Goal: Communication & Community: Answer question/provide support

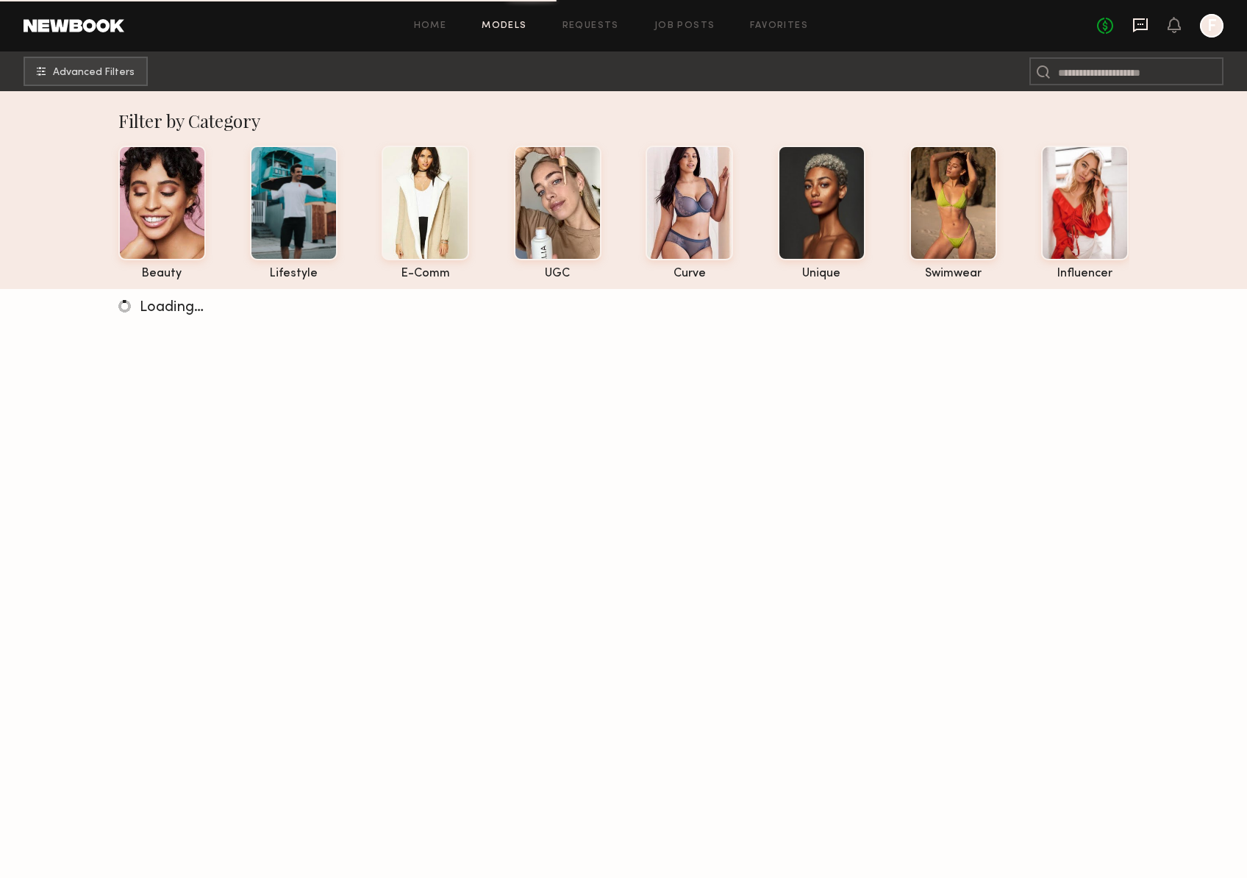
click at [1139, 20] on icon at bounding box center [1140, 25] width 15 height 14
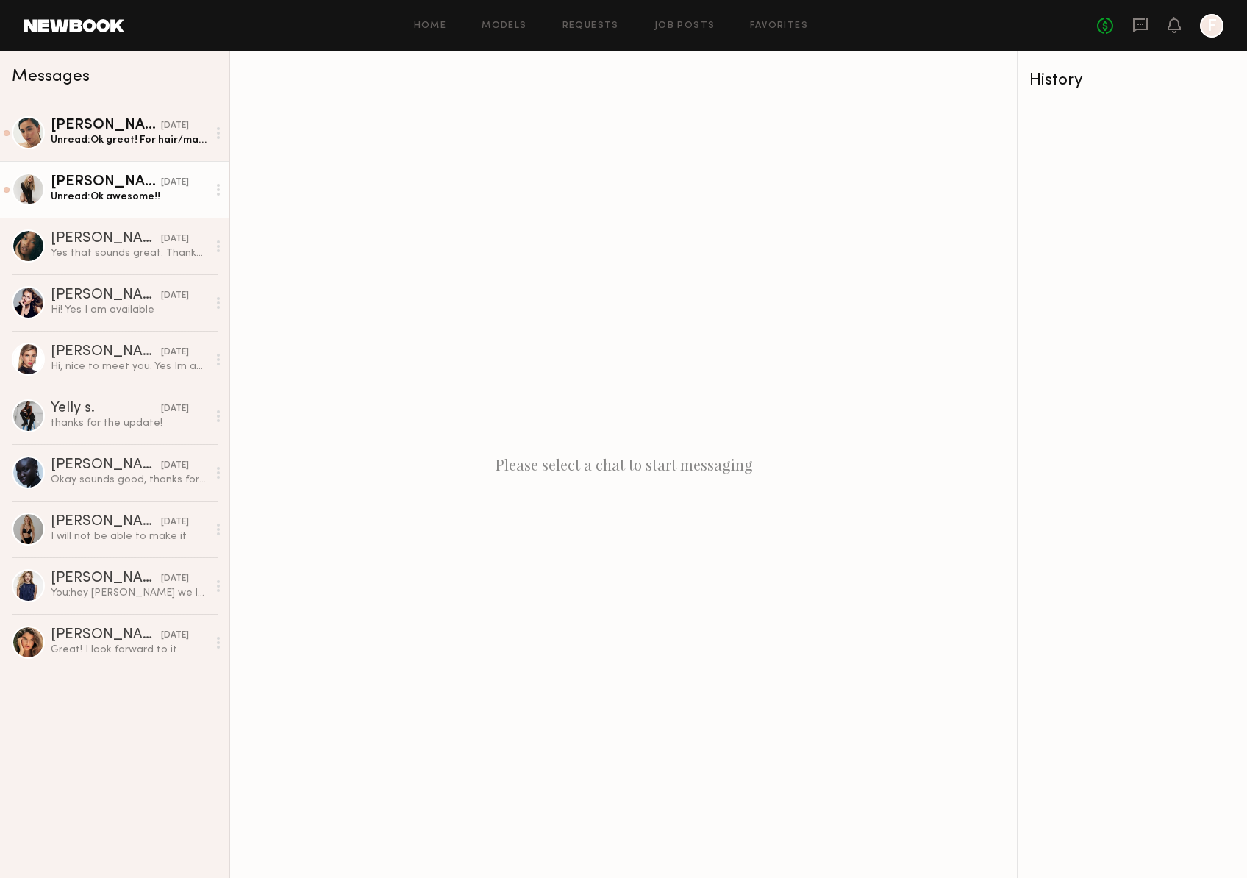
click at [71, 195] on div "Unread: Ok awesome!!" at bounding box center [129, 197] width 157 height 14
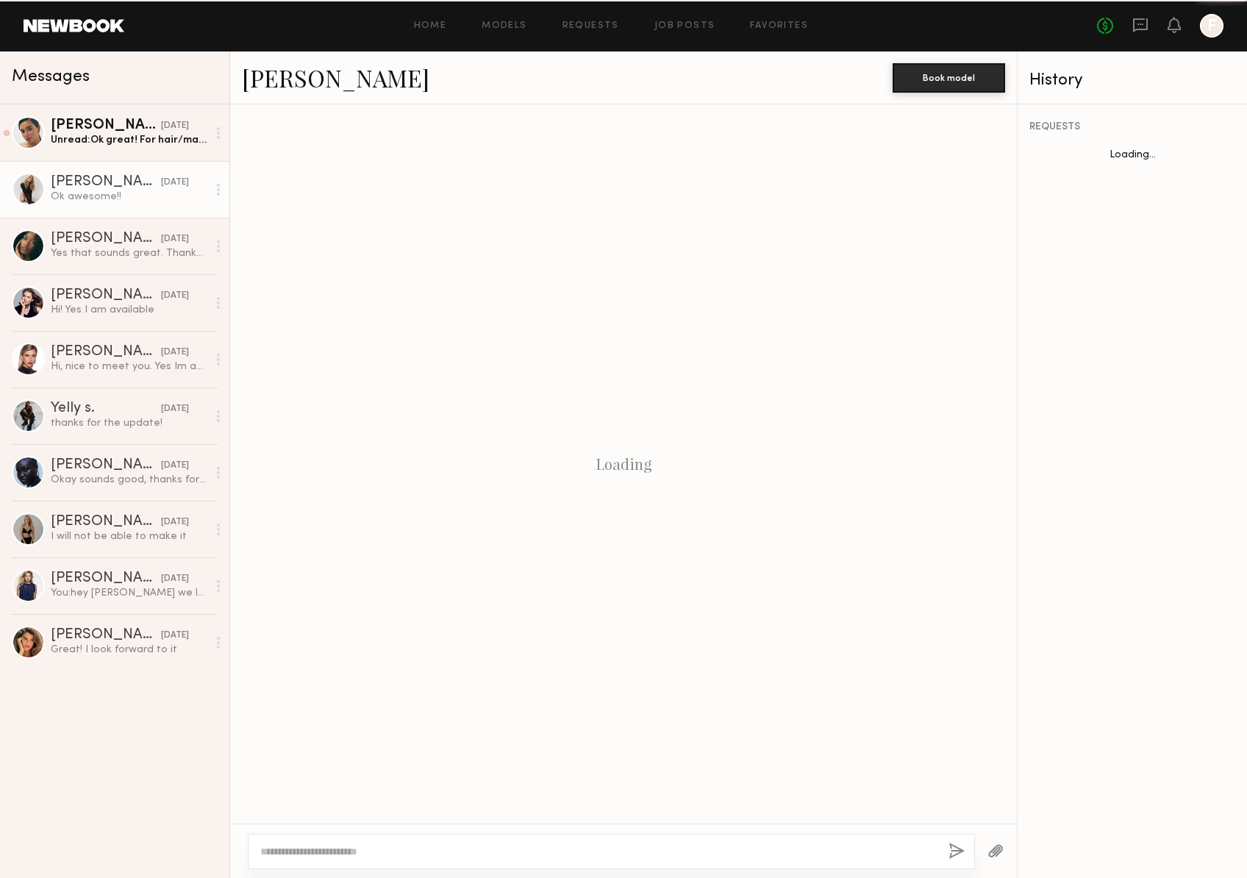
scroll to position [755, 0]
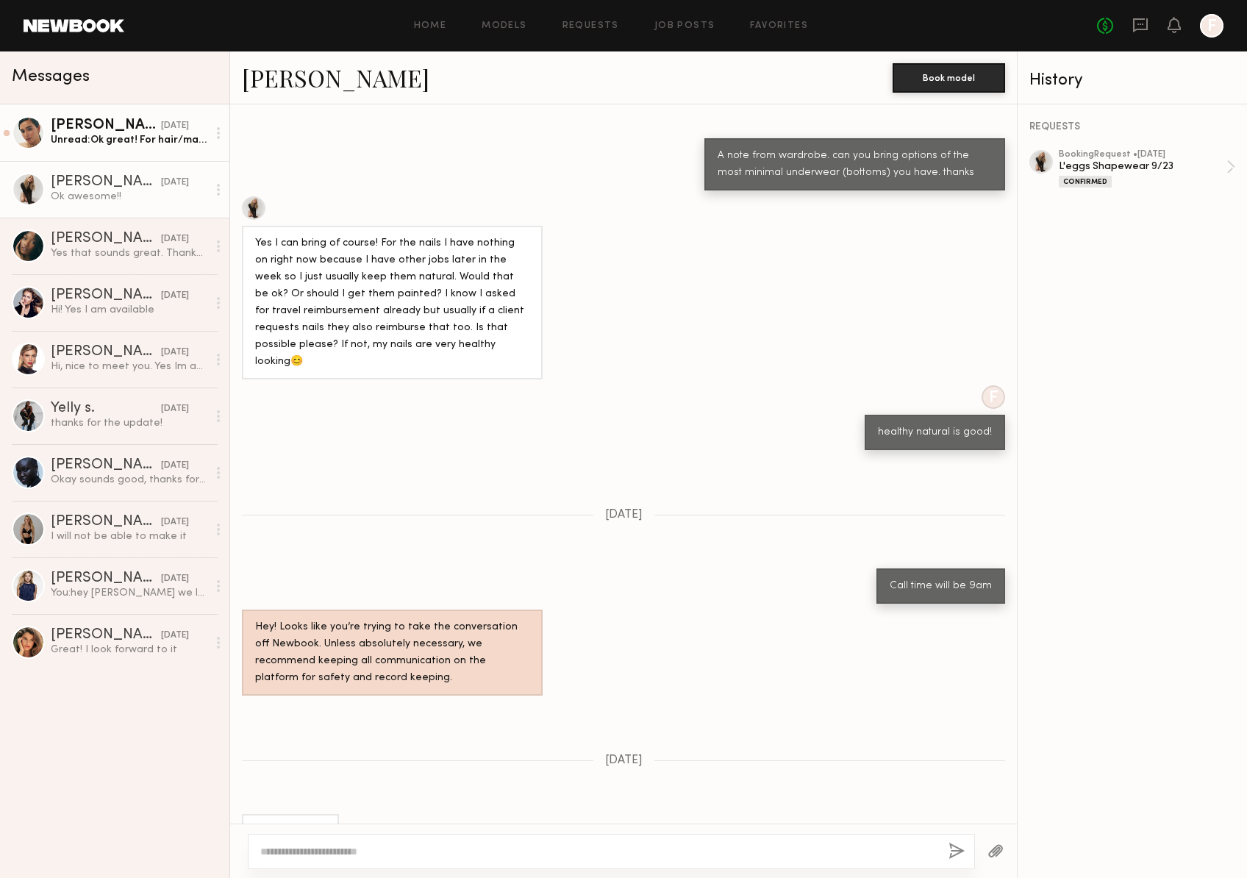
click at [107, 143] on div "Unread: Ok great! For hair/makeup, should I come ready?" at bounding box center [129, 140] width 157 height 14
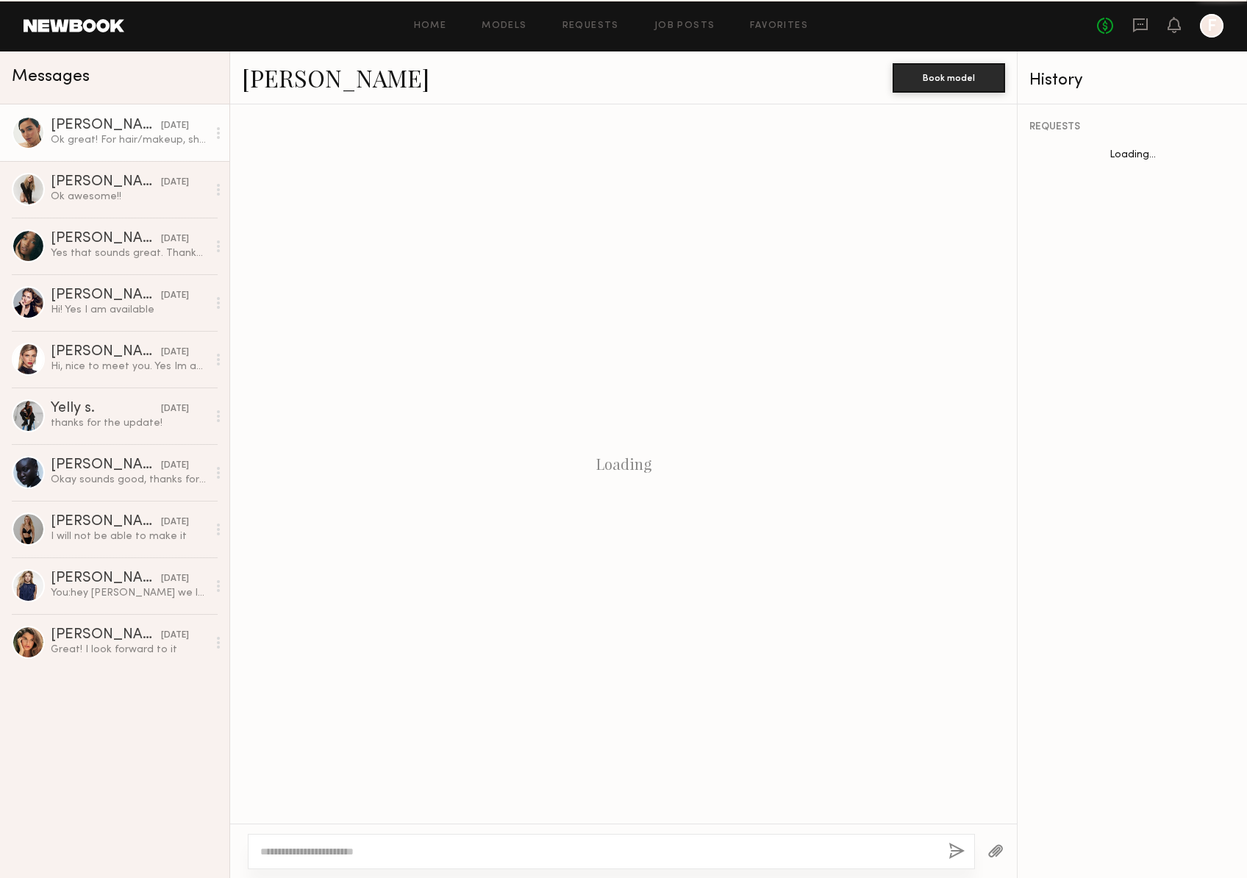
scroll to position [508, 0]
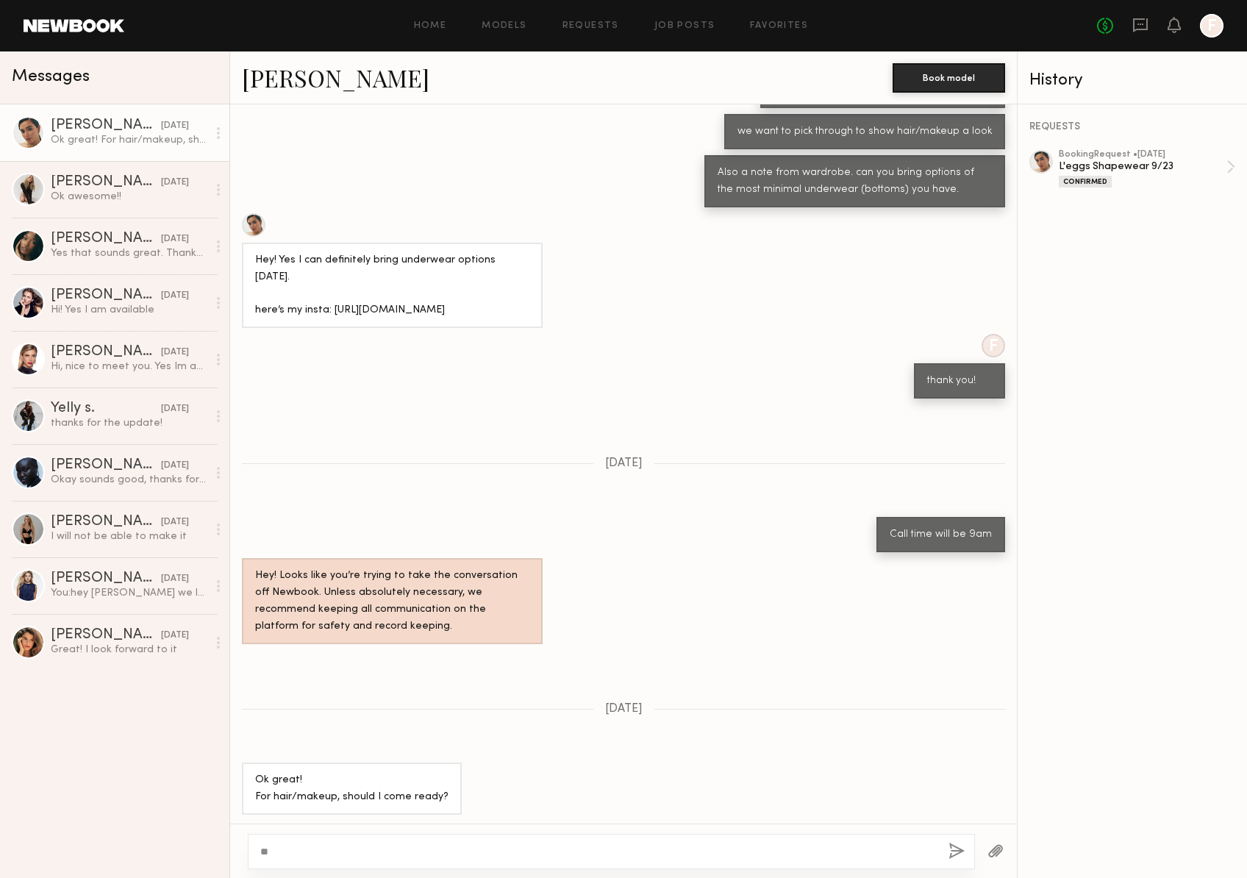
type textarea "*"
type textarea "**********"
click at [954, 854] on button "button" at bounding box center [956, 852] width 16 height 18
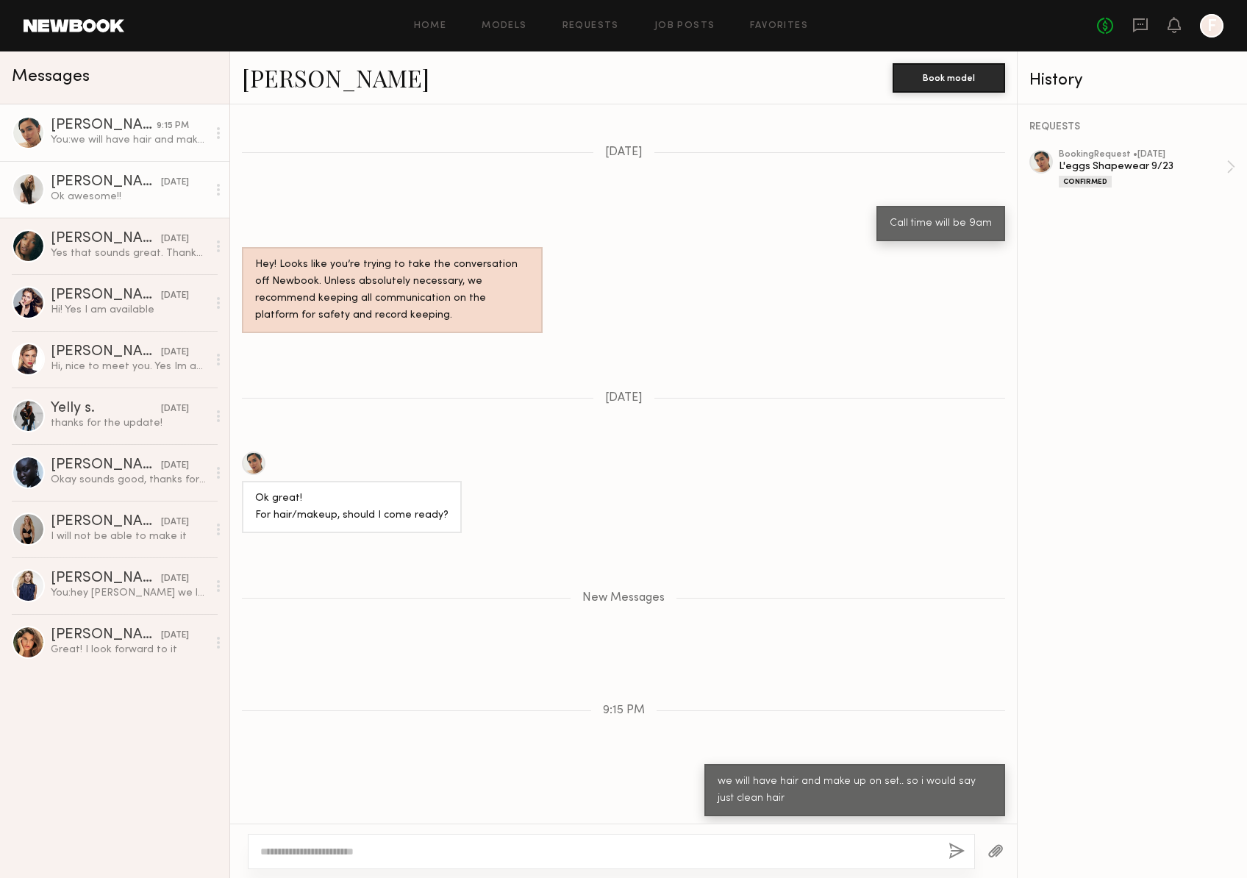
click at [93, 178] on div "[PERSON_NAME]" at bounding box center [106, 182] width 110 height 15
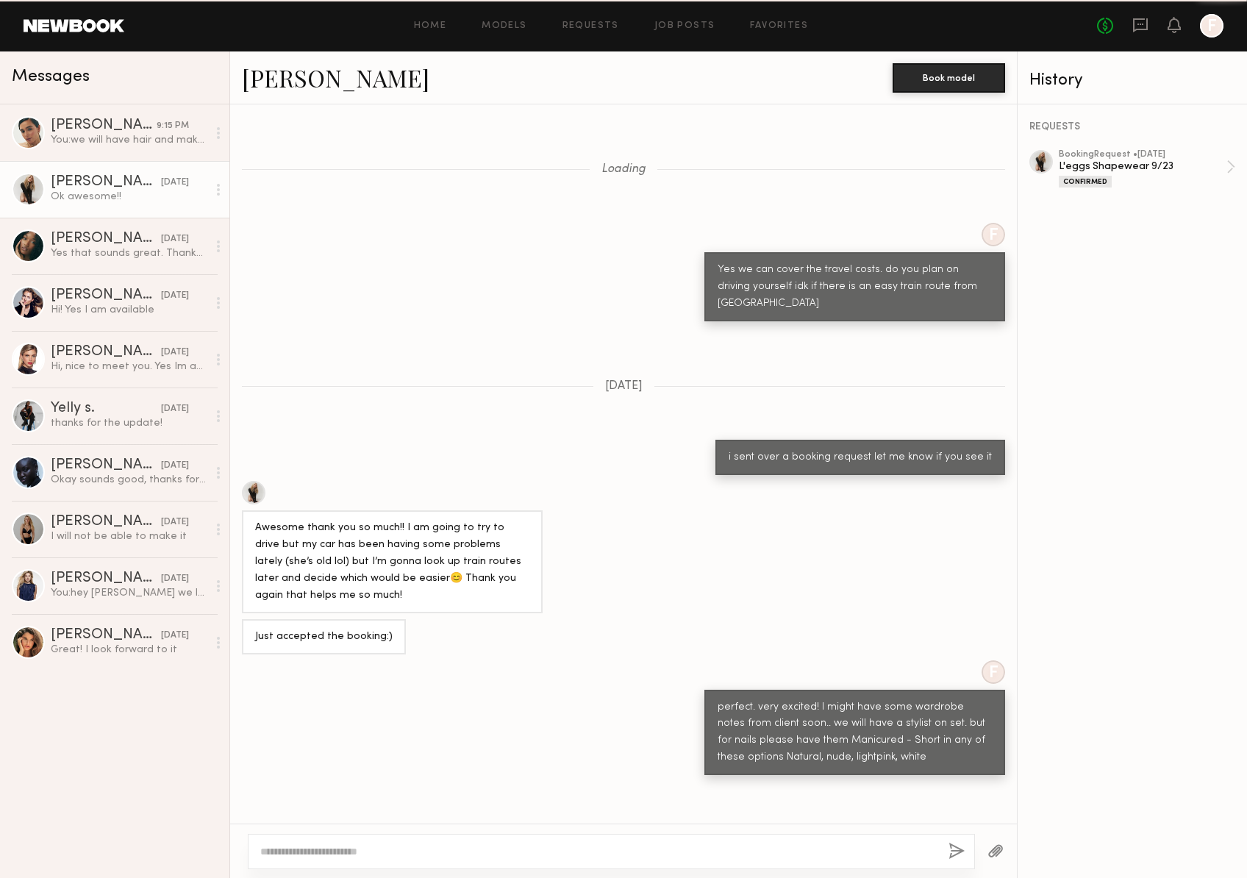
scroll to position [755, 0]
